Goal: Task Accomplishment & Management: Use online tool/utility

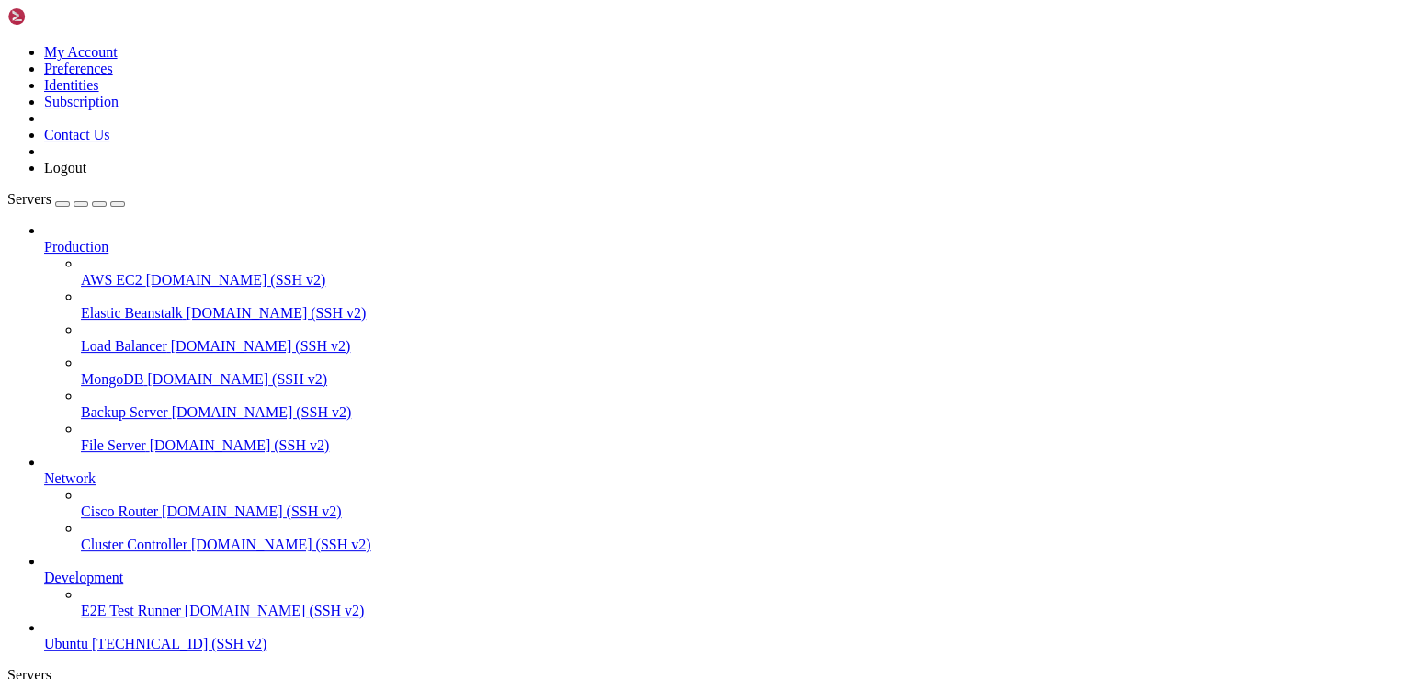
scroll to position [17, 4]
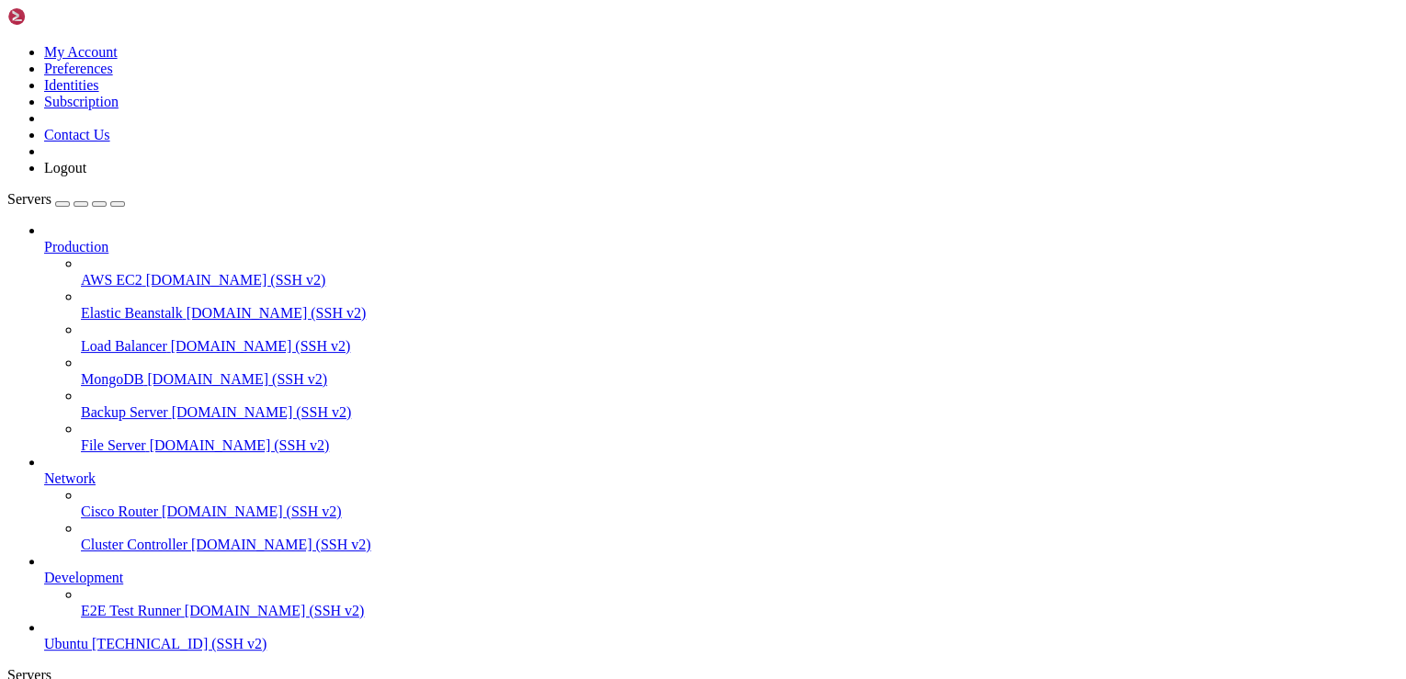
scroll to position [9652, 0]
drag, startPoint x: 321, startPoint y: 1498, endPoint x: 104, endPoint y: 1382, distance: 246.2
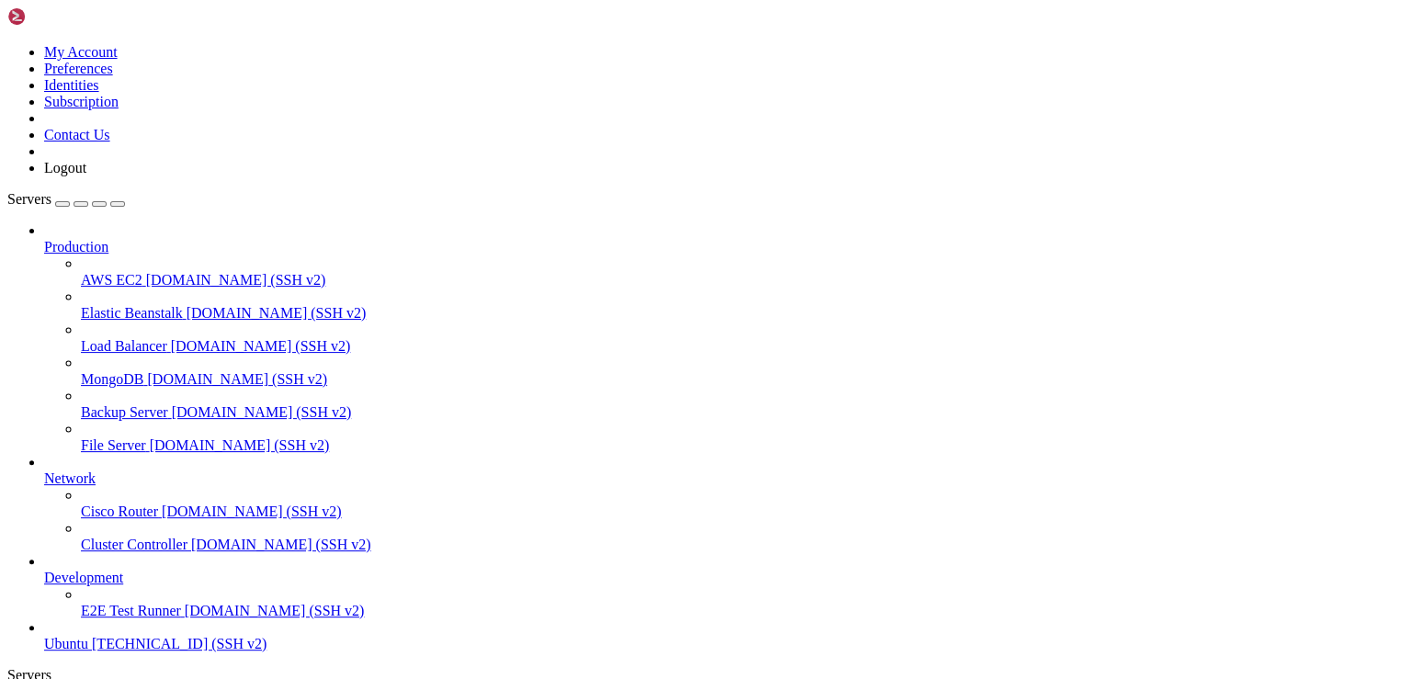
scroll to position [10152, 0]
copy div "the domain name(s) you would like on your certificate (comma and/or space separ…"
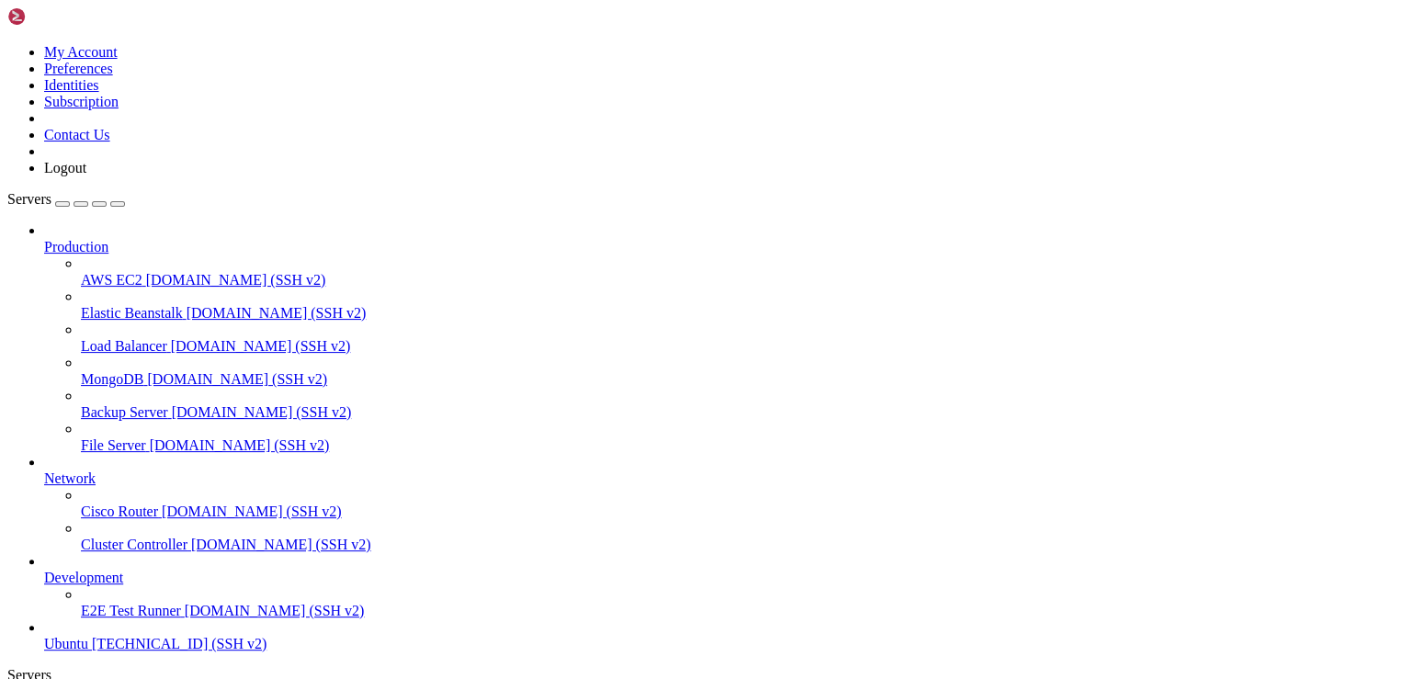
drag, startPoint x: 714, startPoint y: 77, endPoint x: 714, endPoint y: 34, distance: 43.2
drag, startPoint x: 714, startPoint y: 34, endPoint x: 709, endPoint y: 76, distance: 42.5
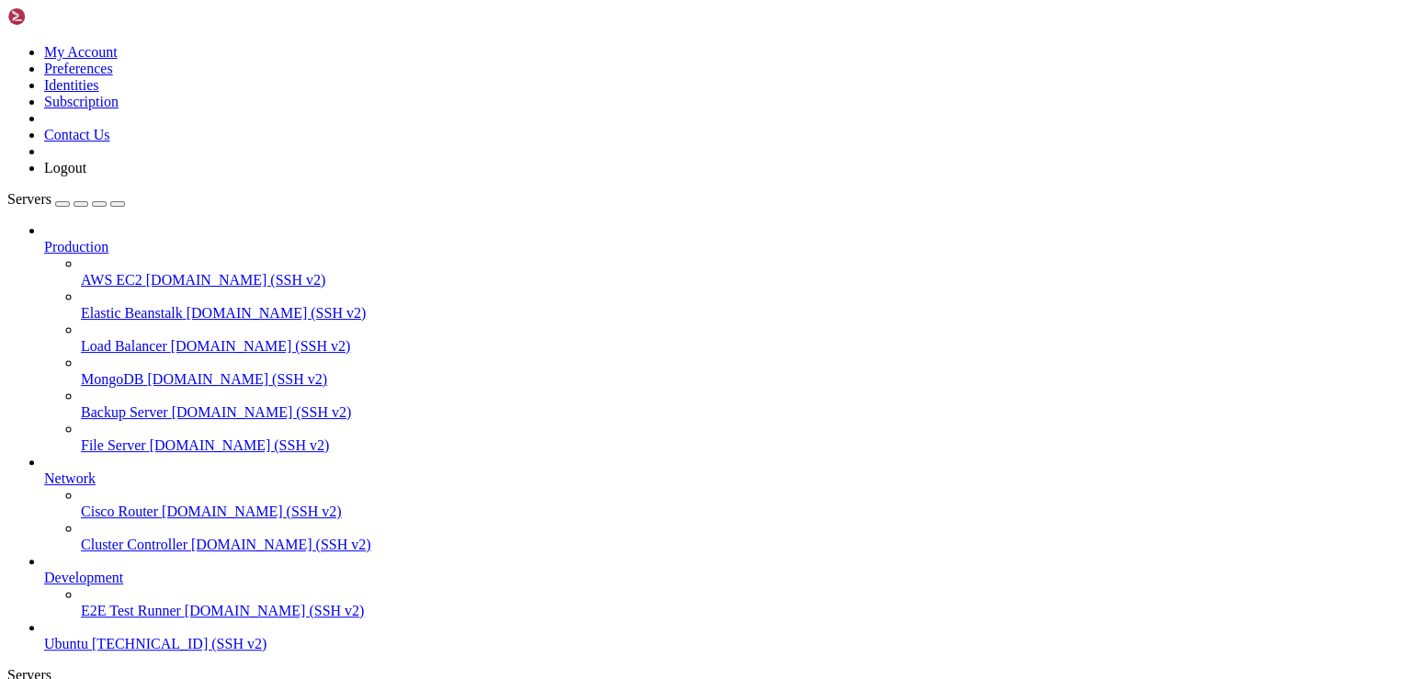
drag, startPoint x: 329, startPoint y: 1475, endPoint x: 783, endPoint y: 1475, distance: 453.8
drag, startPoint x: 606, startPoint y: 1475, endPoint x: 778, endPoint y: 1475, distance: 171.8
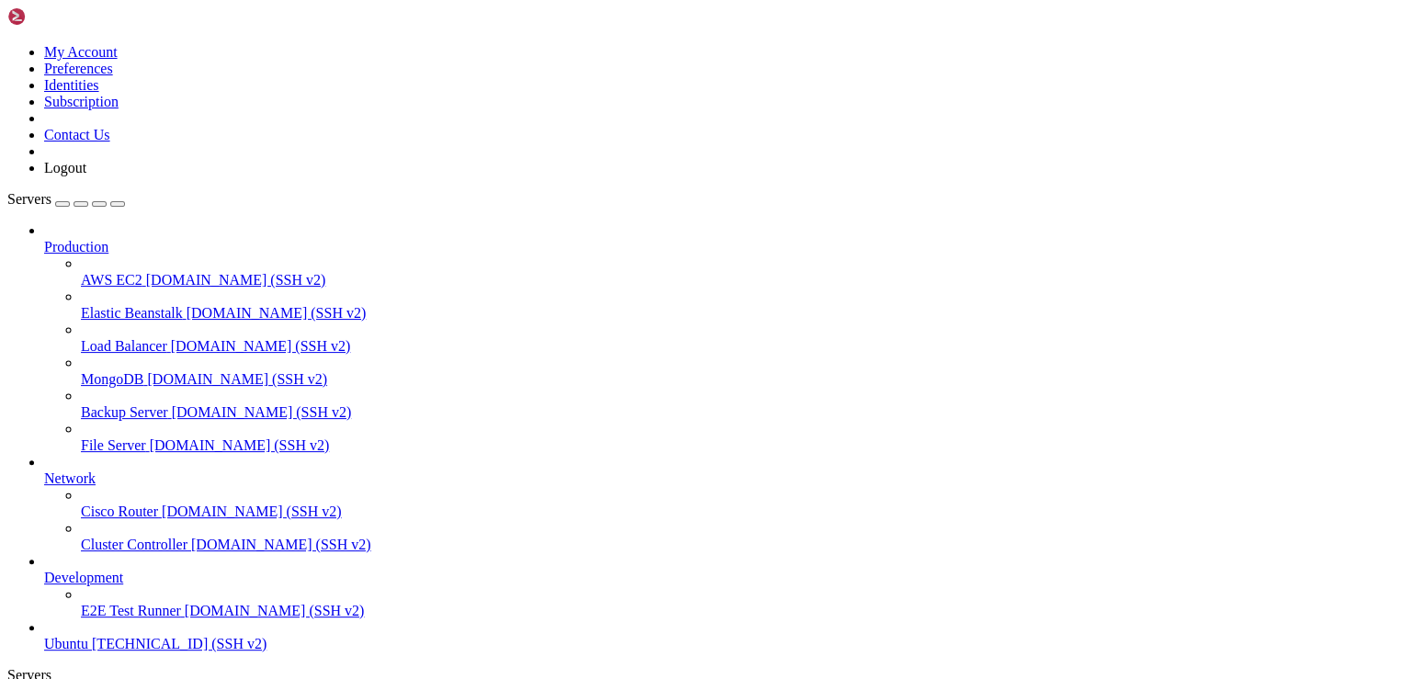
drag, startPoint x: 816, startPoint y: 1475, endPoint x: 806, endPoint y: 1473, distance: 10.5
drag, startPoint x: 776, startPoint y: 1475, endPoint x: 613, endPoint y: 1472, distance: 163.6
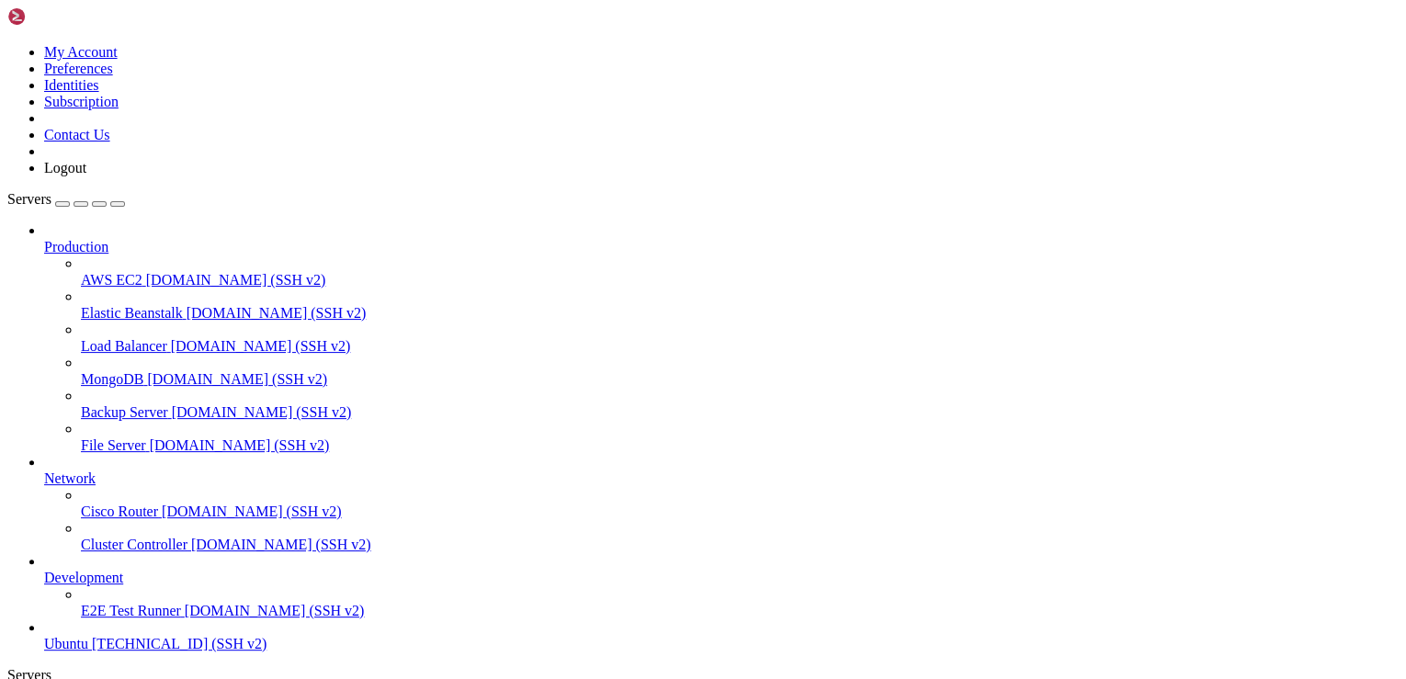
copy x-row "[DOMAIN_NAME]"
drag, startPoint x: 501, startPoint y: 1555, endPoint x: 614, endPoint y: 1557, distance: 113.0
drag, startPoint x: 111, startPoint y: 1568, endPoint x: 503, endPoint y: 1586, distance: 392.7
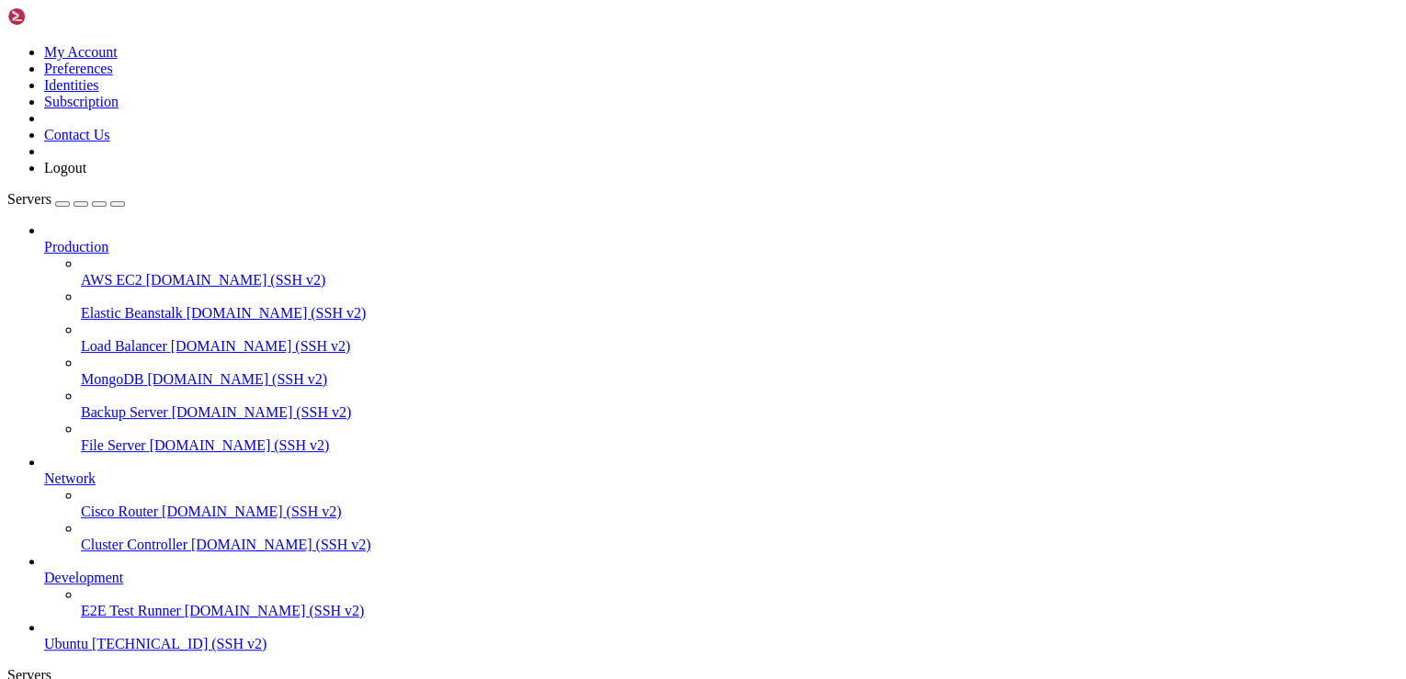
drag, startPoint x: 527, startPoint y: 1443, endPoint x: 1079, endPoint y: 1446, distance: 551.2
drag, startPoint x: 523, startPoint y: 1281, endPoint x: 1160, endPoint y: 1307, distance: 638.1
